Goal: Check status

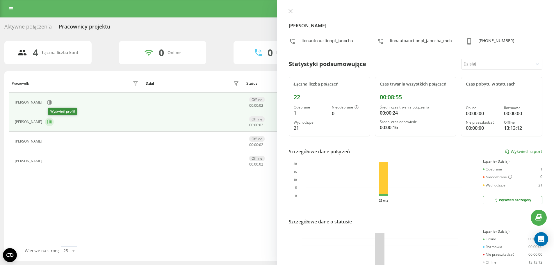
click at [52, 121] on icon at bounding box center [49, 122] width 5 height 5
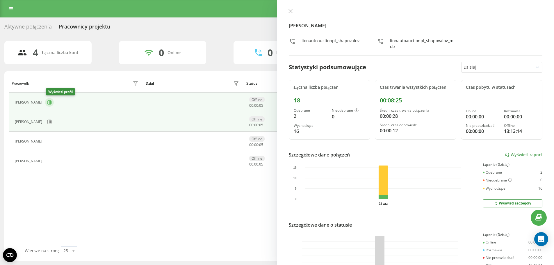
click at [51, 105] on button at bounding box center [49, 102] width 9 height 9
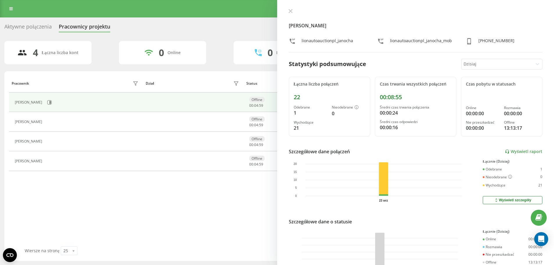
click at [228, 201] on div "Pracownik Dział Status W statusie User Agent [PERSON_NAME] Offline 00 : 04 : 59…" at bounding box center [277, 160] width 536 height 172
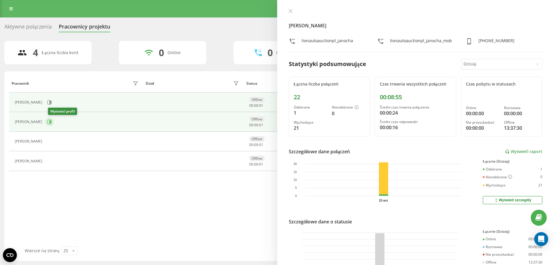
click at [51, 121] on icon at bounding box center [49, 122] width 4 height 4
